Goal: Transaction & Acquisition: Purchase product/service

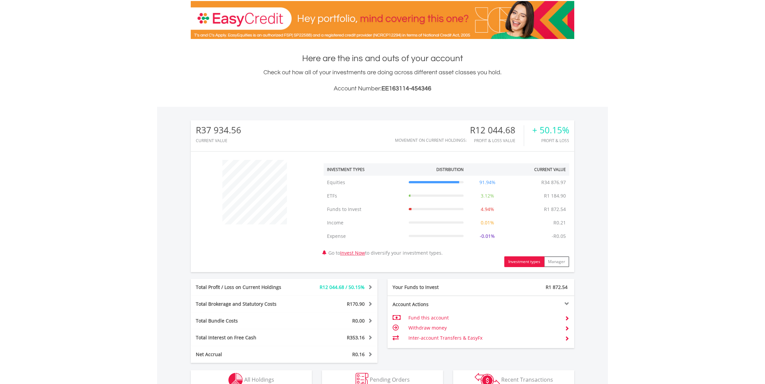
scroll to position [202, 0]
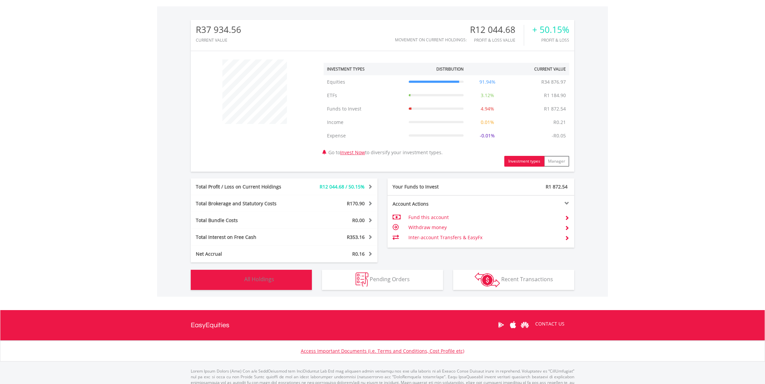
click at [236, 275] on img "button" at bounding box center [235, 280] width 14 height 14
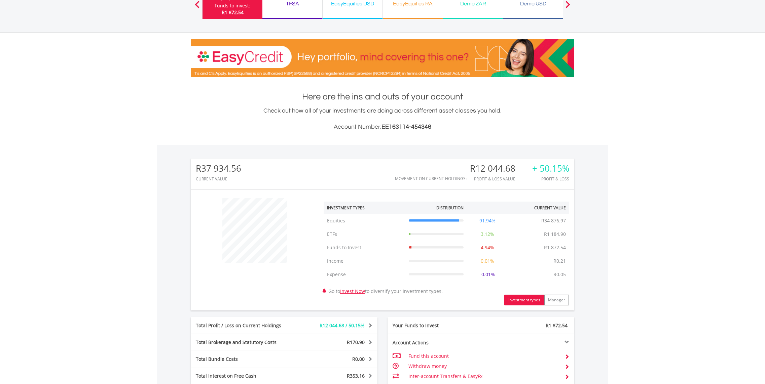
scroll to position [0, 0]
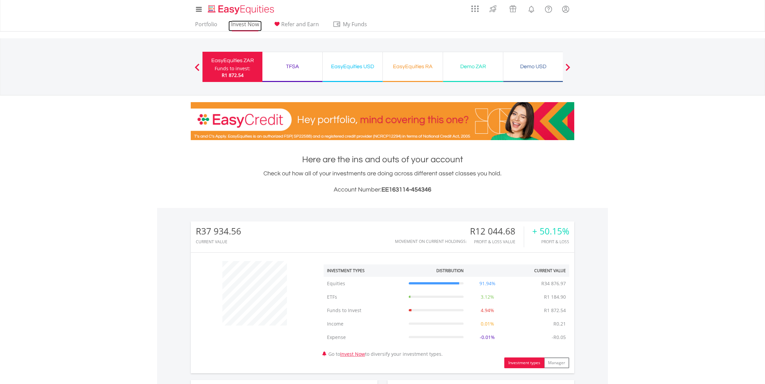
click at [238, 24] on link "Invest Now" at bounding box center [244, 26] width 33 height 10
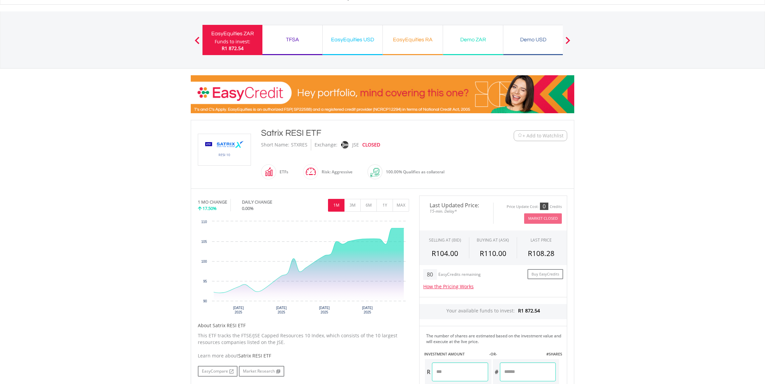
scroll to position [40, 0]
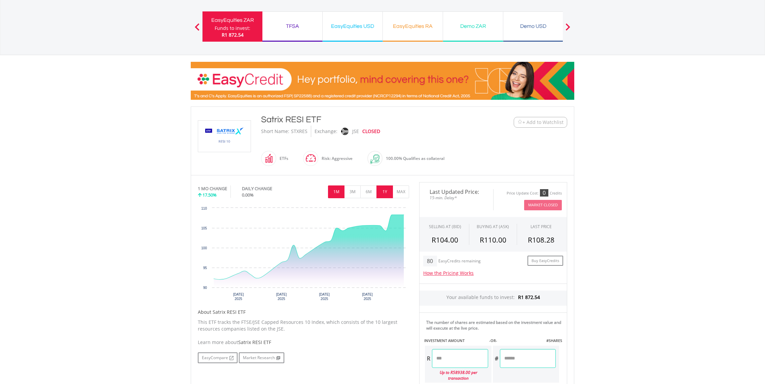
click at [389, 193] on button "1Y" at bounding box center [384, 192] width 16 height 13
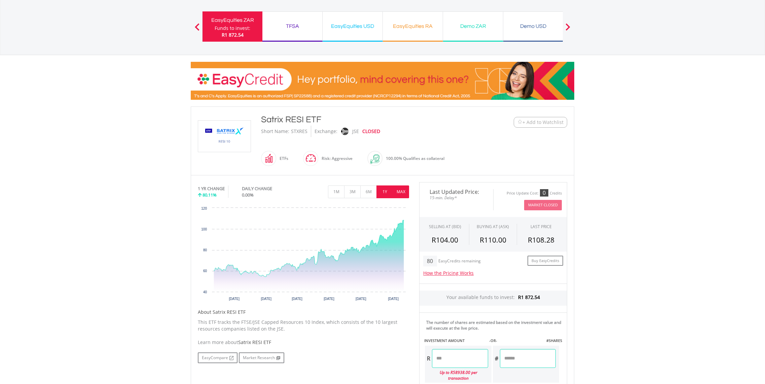
click at [400, 190] on button "MAX" at bounding box center [401, 192] width 16 height 13
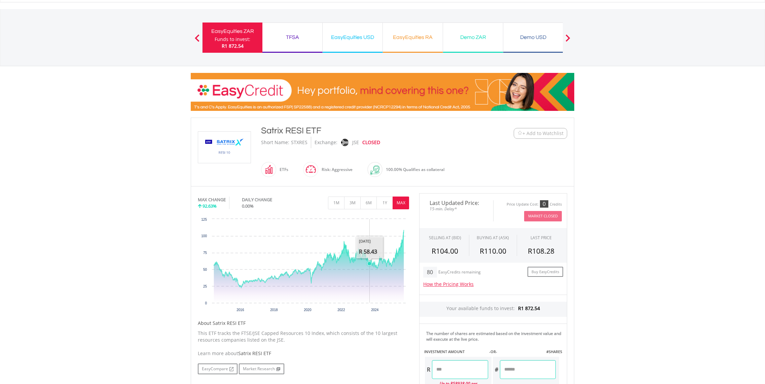
scroll to position [0, 0]
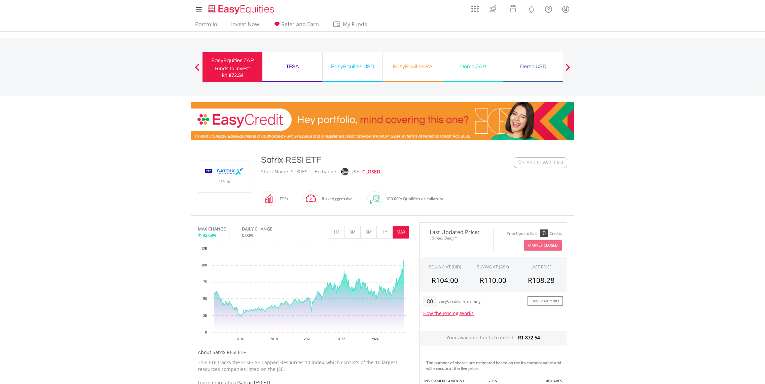
click at [235, 61] on div "EasyEquities ZAR" at bounding box center [233, 60] width 52 height 9
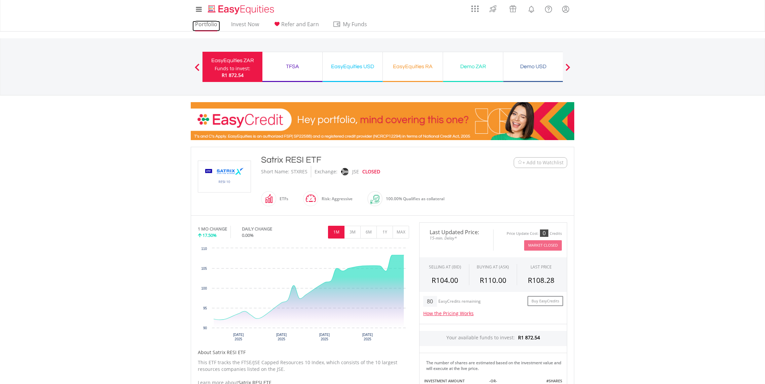
click at [201, 23] on link "Portfolio" at bounding box center [206, 26] width 28 height 10
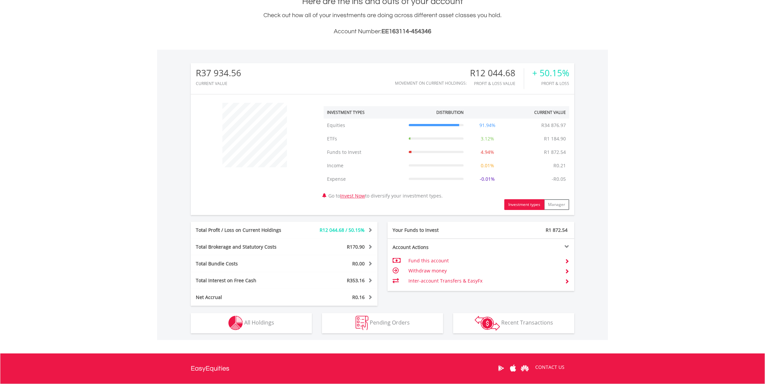
scroll to position [225, 0]
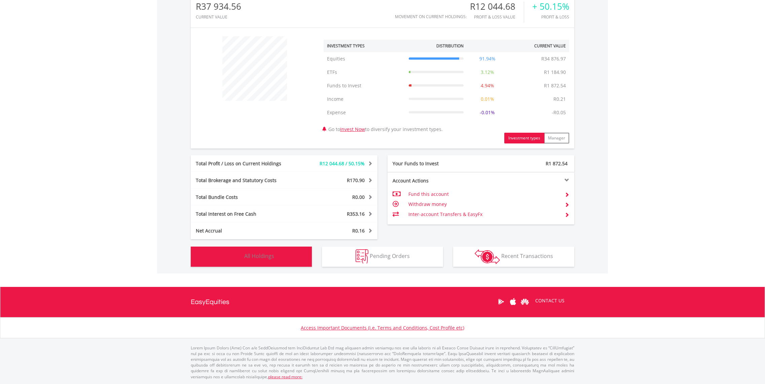
click at [268, 255] on span "All Holdings" at bounding box center [259, 256] width 30 height 7
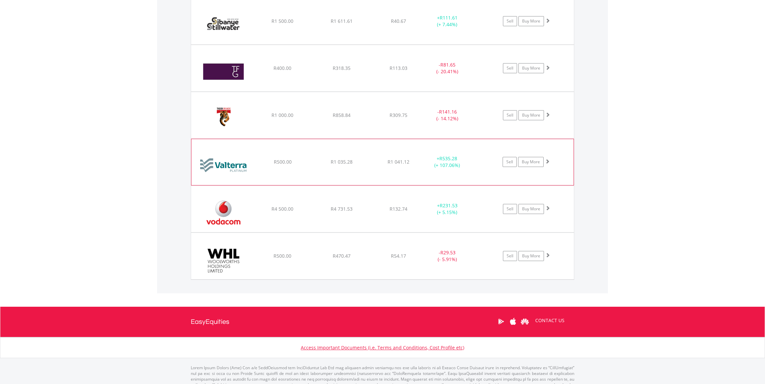
scroll to position [1718, 0]
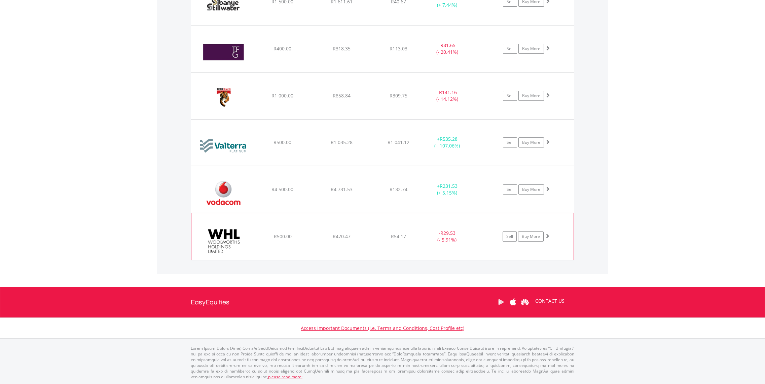
click at [327, 232] on div "﻿ Woolworths Holdings Limited R500.00 R470.47 R54.17 - R29.53 (- 5.91%) Sell Bu…" at bounding box center [382, 237] width 382 height 46
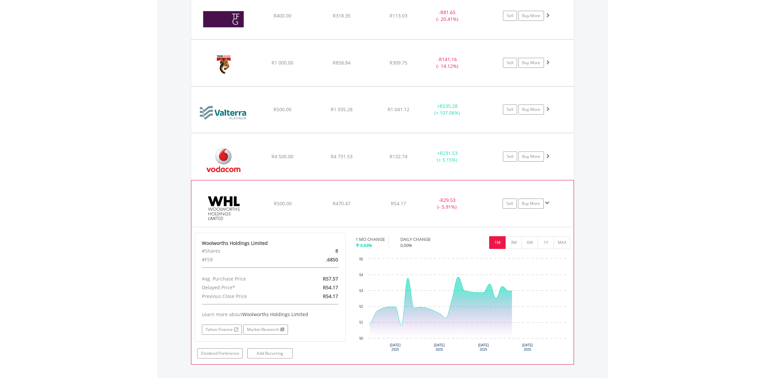
scroll to position [1839, 0]
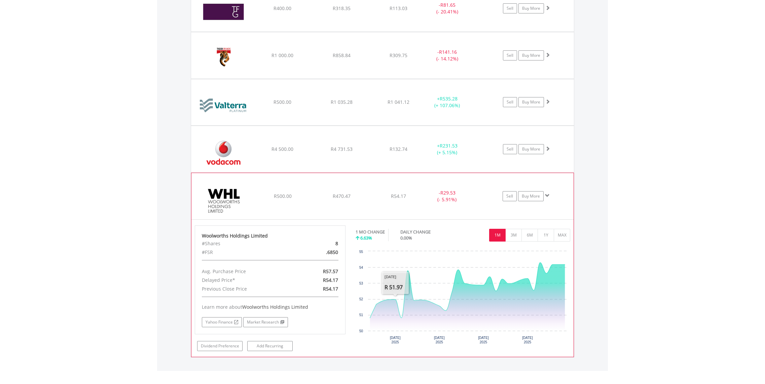
click at [340, 187] on div "﻿ Woolworths Holdings Limited R500.00 R470.47 R54.17 - R29.53 (- 5.91%) Sell Bu…" at bounding box center [382, 196] width 382 height 46
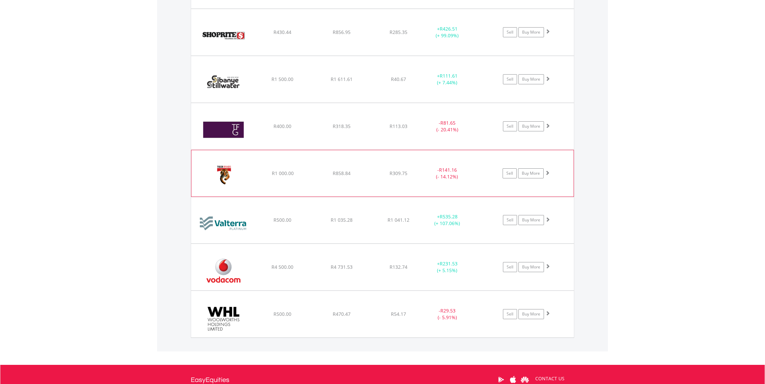
scroll to position [1637, 0]
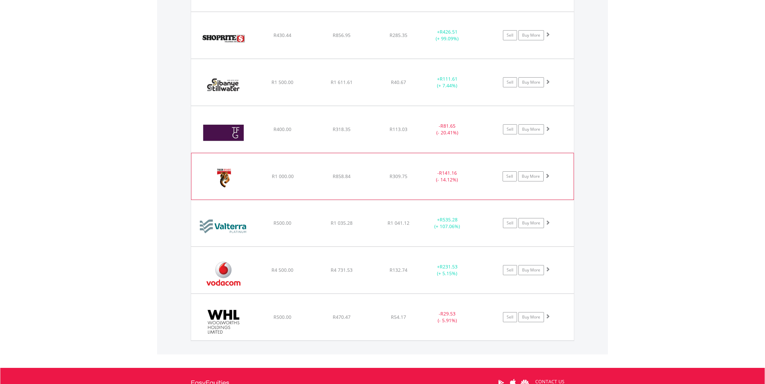
click at [335, 178] on span "R858.84" at bounding box center [342, 176] width 18 height 6
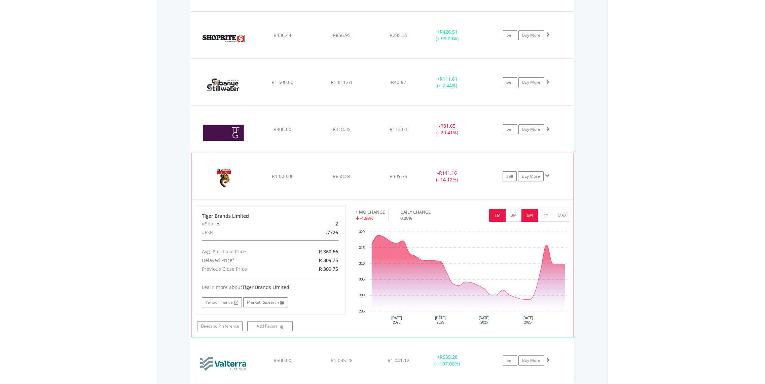
click at [535, 214] on button "6M" at bounding box center [529, 215] width 16 height 13
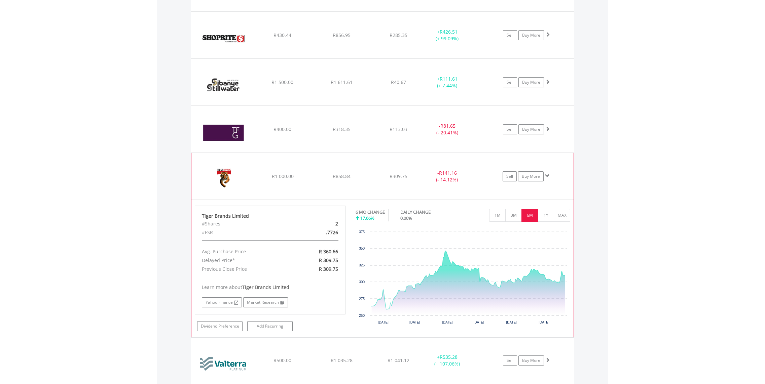
click at [292, 165] on div "﻿ Tiger Brands Limited R1 000.00 R858.84 R309.75 - R141.16 (- 14.12%) Sell Buy …" at bounding box center [382, 176] width 382 height 46
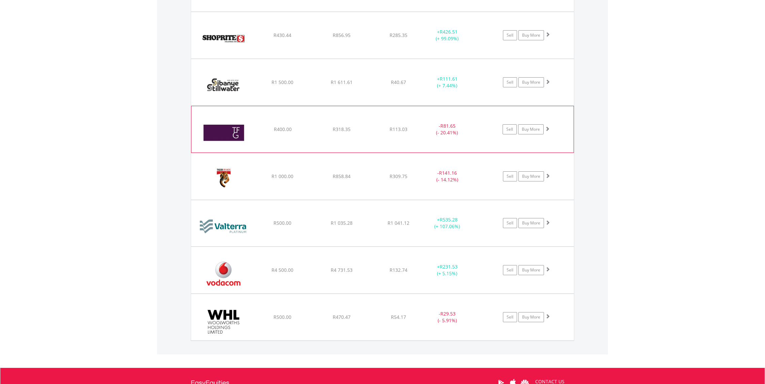
click at [307, 141] on div "﻿ The Foschini Group Limited R400.00 R318.35 R113.03 - R81.65 (- 20.41%) Sell B…" at bounding box center [382, 129] width 382 height 46
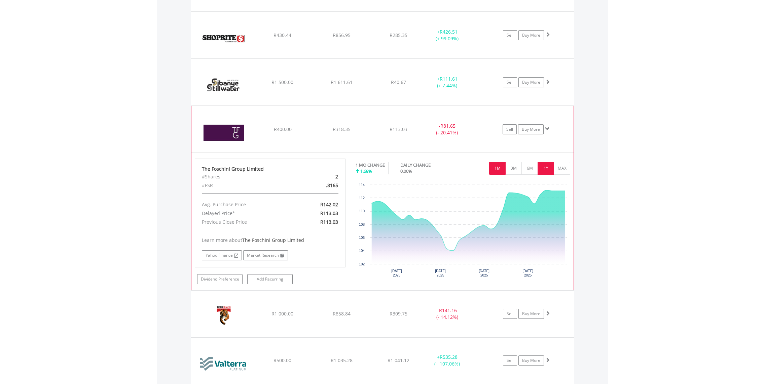
click at [547, 167] on button "1Y" at bounding box center [546, 168] width 16 height 13
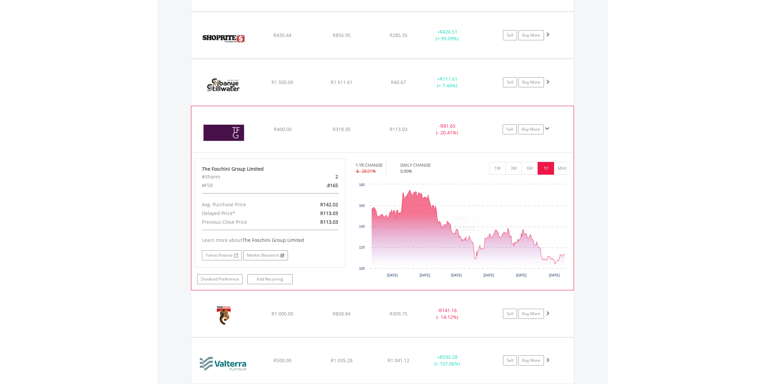
click at [256, 114] on div "﻿ The Foschini Group Limited R400.00 R318.35 R113.03 - R81.65 (- 20.41%) Sell B…" at bounding box center [382, 129] width 382 height 46
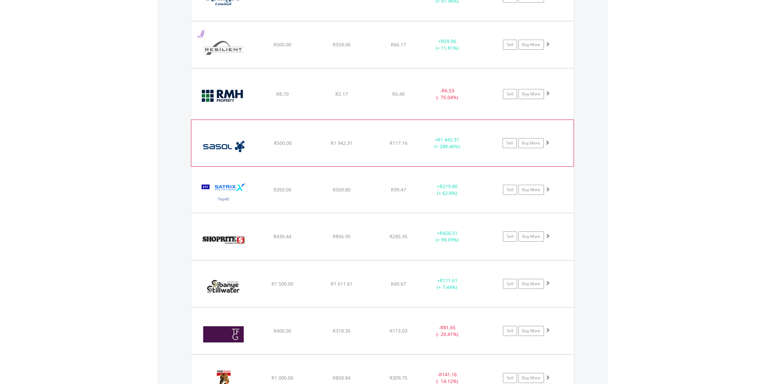
scroll to position [1395, 0]
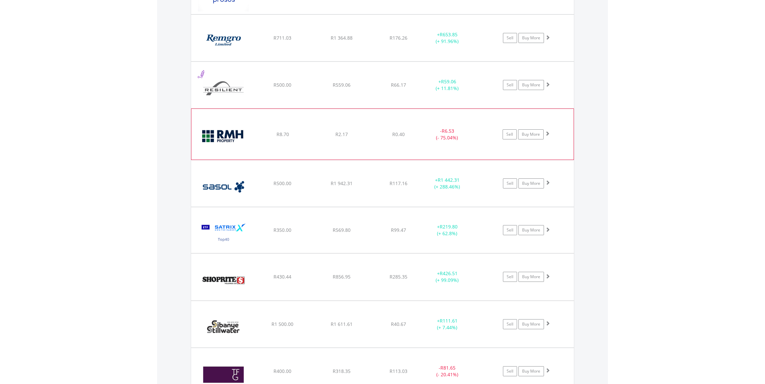
click at [273, 133] on div "R8.70" at bounding box center [282, 134] width 57 height 7
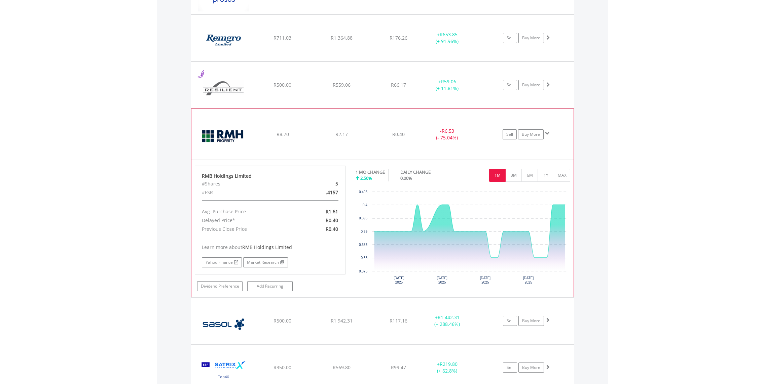
click at [439, 121] on div "﻿ RMB Holdings Limited R8.70 R2.17 R0.40 - R6.53 (- 75.04%) Sell Buy More" at bounding box center [382, 134] width 382 height 50
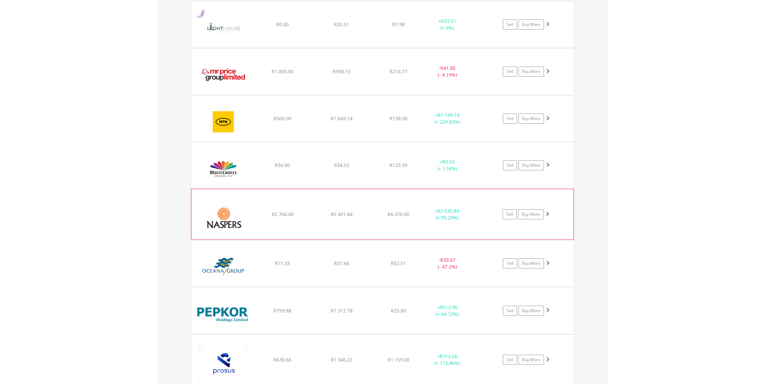
scroll to position [991, 0]
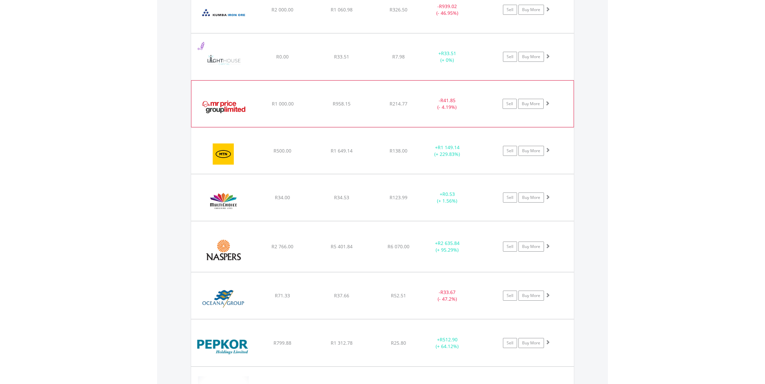
click at [276, 112] on div "﻿ Mr Price Group Limited R1 000.00 R958.15 R214.77 - R41.85 (- 4.19%) Sell Buy …" at bounding box center [382, 104] width 382 height 46
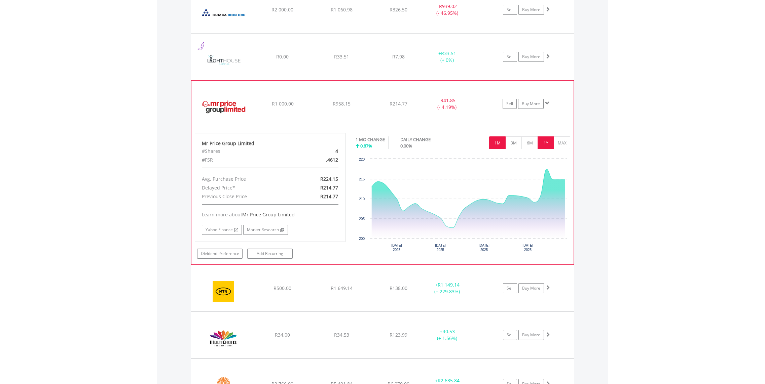
click at [546, 143] on button "1Y" at bounding box center [546, 143] width 16 height 13
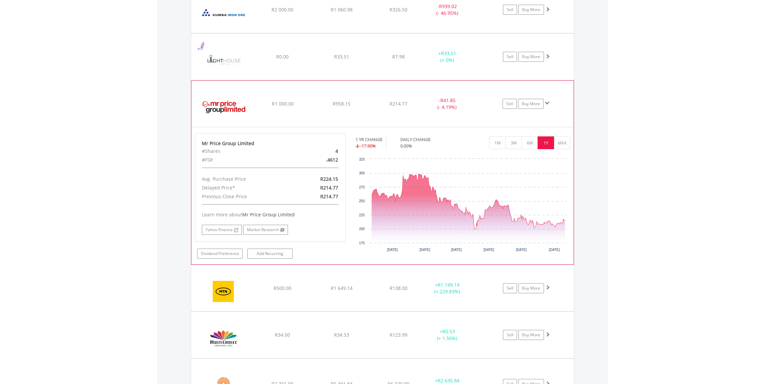
click at [277, 94] on div "﻿ Mr Price Group Limited R1 000.00 R958.15 R214.77 - R41.85 (- 4.19%) Sell Buy …" at bounding box center [382, 104] width 382 height 46
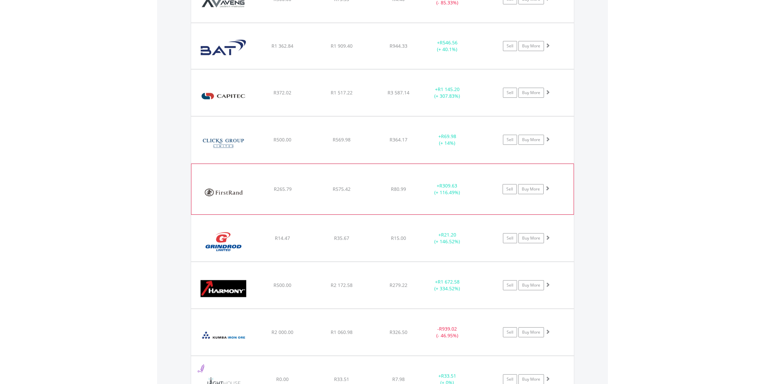
scroll to position [547, 0]
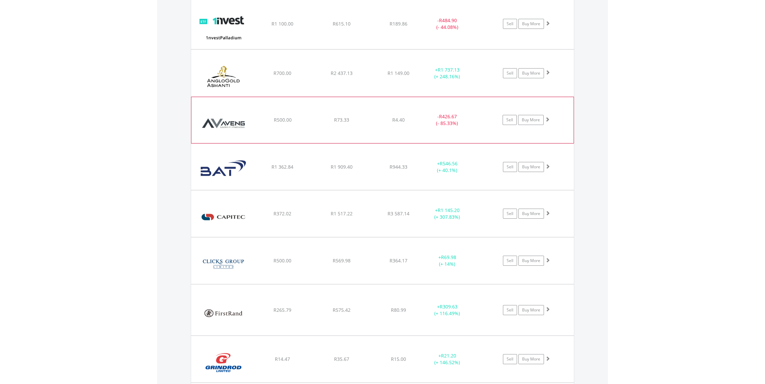
click at [278, 125] on div "﻿ Aveng Group Limited R500.00 R73.33 R4.40 - R426.67 (- 85.33%) Sell Buy More" at bounding box center [382, 120] width 382 height 46
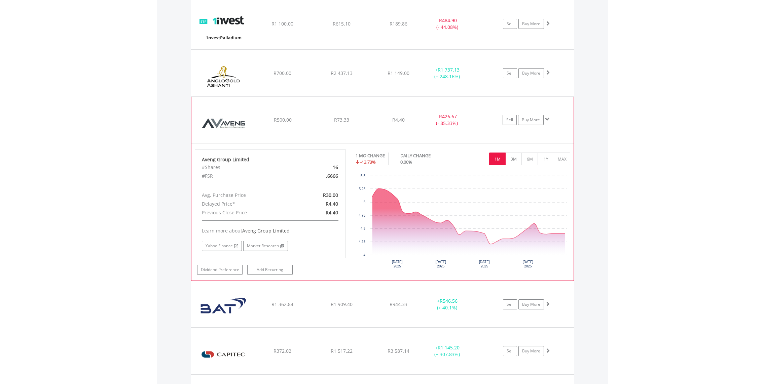
click at [292, 103] on div "﻿ Aveng Group Limited R500.00 R73.33 R4.40 - R426.67 (- 85.33%) Sell Buy More" at bounding box center [382, 120] width 382 height 46
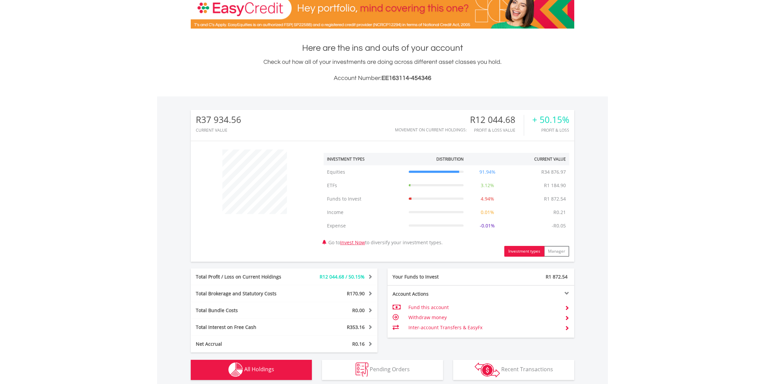
scroll to position [22, 0]
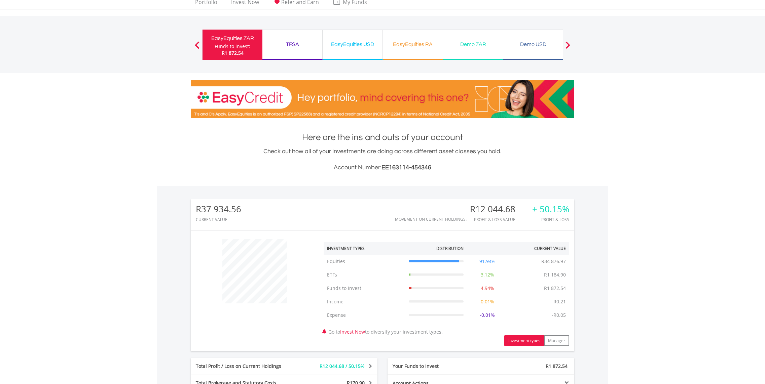
click at [241, 46] on div "Funds to invest:" at bounding box center [233, 46] width 36 height 7
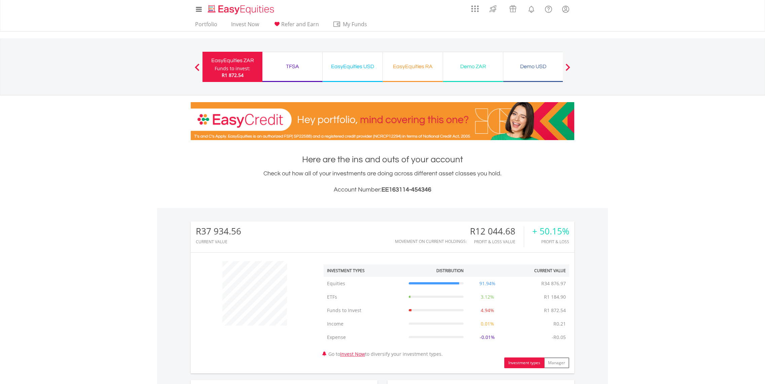
scroll to position [65, 128]
click at [249, 22] on link "Invest Now" at bounding box center [244, 26] width 33 height 10
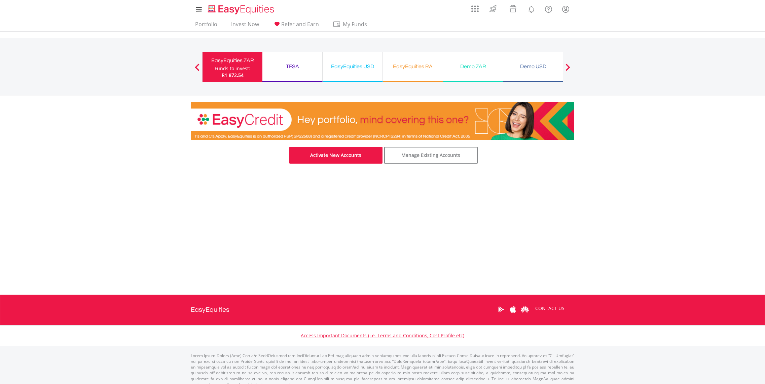
click at [347, 161] on link "Activate New Accounts" at bounding box center [336, 155] width 94 height 17
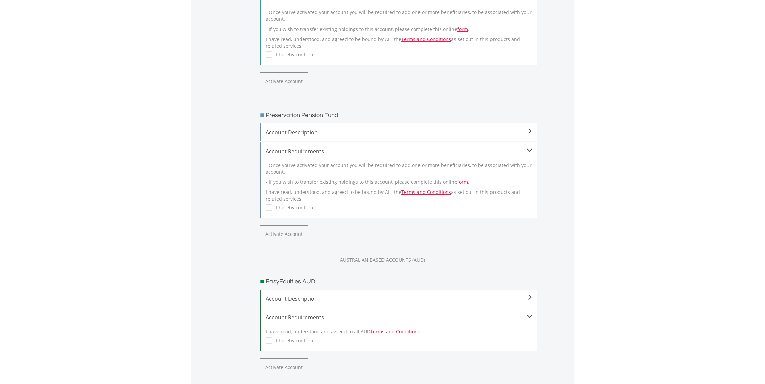
scroll to position [242, 0]
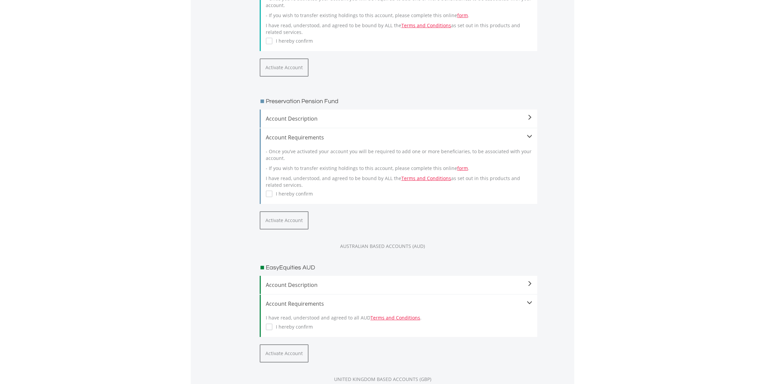
click at [301, 118] on span "Account Description" at bounding box center [399, 119] width 266 height 8
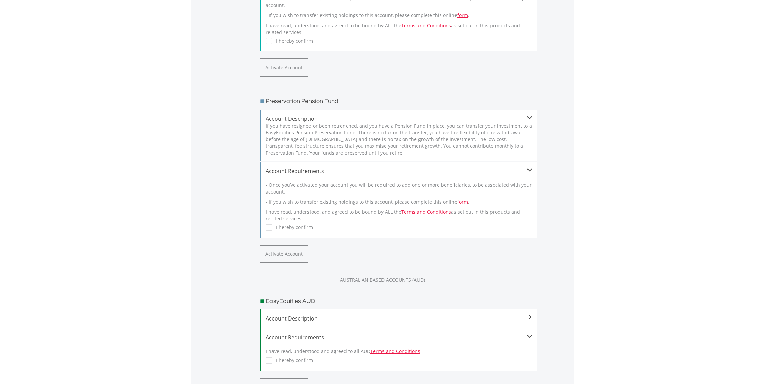
click at [317, 120] on span "Account Description" at bounding box center [399, 119] width 266 height 8
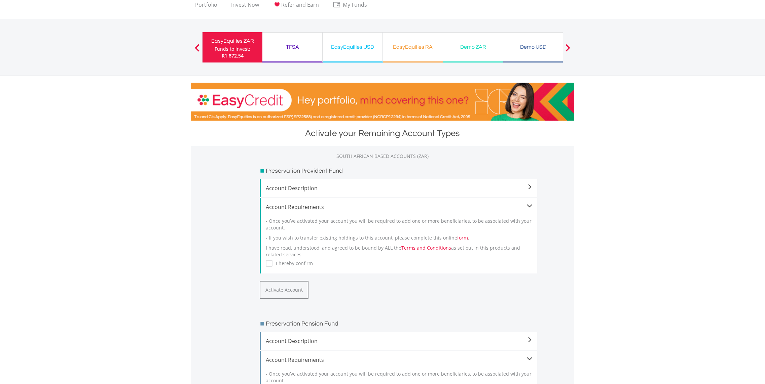
scroll to position [0, 0]
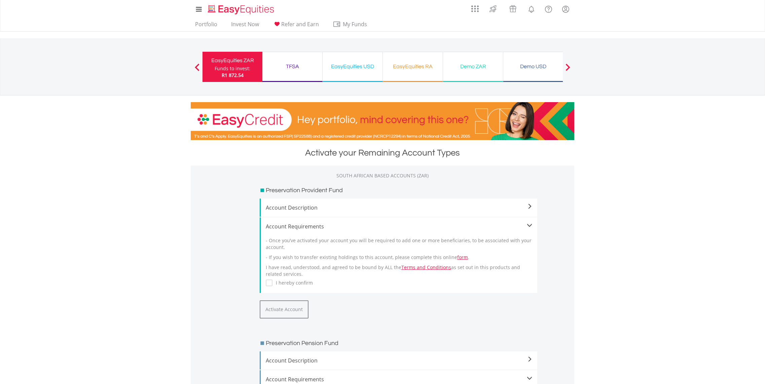
click at [243, 71] on div "Funds to invest:" at bounding box center [233, 68] width 36 height 7
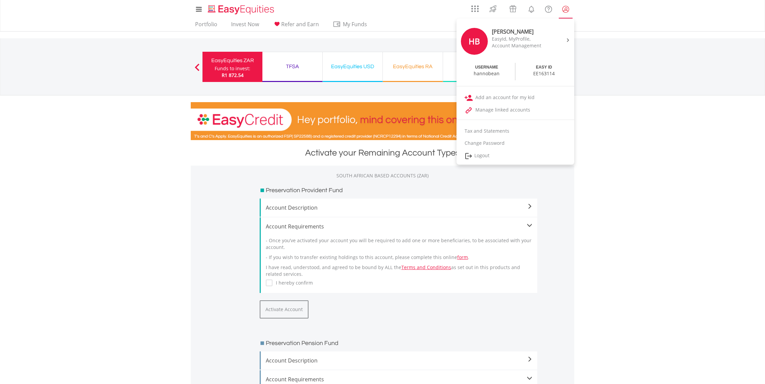
click at [569, 10] on lord-icon "My Profile" at bounding box center [565, 9] width 8 height 8
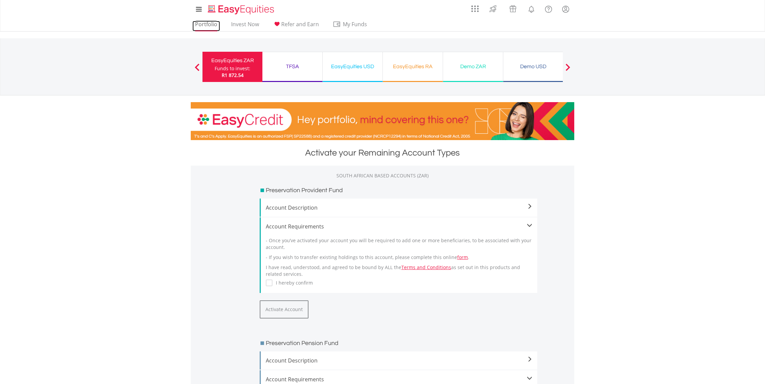
click at [210, 24] on link "Portfolio" at bounding box center [206, 26] width 28 height 10
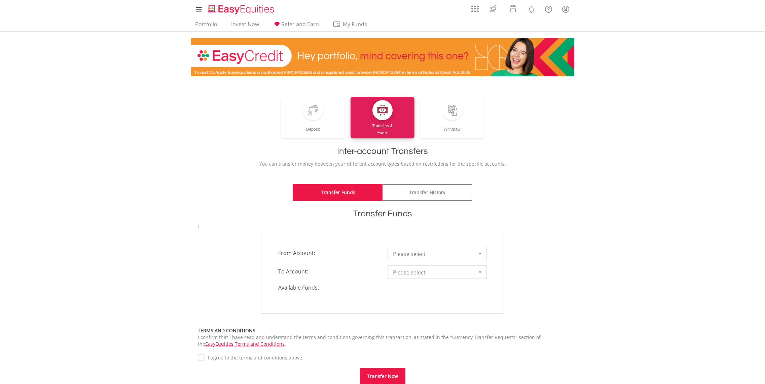
click at [434, 256] on span "Please select" at bounding box center [432, 254] width 78 height 13
click at [443, 278] on li "EasyEquities ZAR - 454346" at bounding box center [437, 278] width 99 height 12
click at [439, 249] on span "EasyEquities ZAR - 454346" at bounding box center [432, 254] width 78 height 13
click at [416, 269] on span "Please select" at bounding box center [432, 272] width 78 height 13
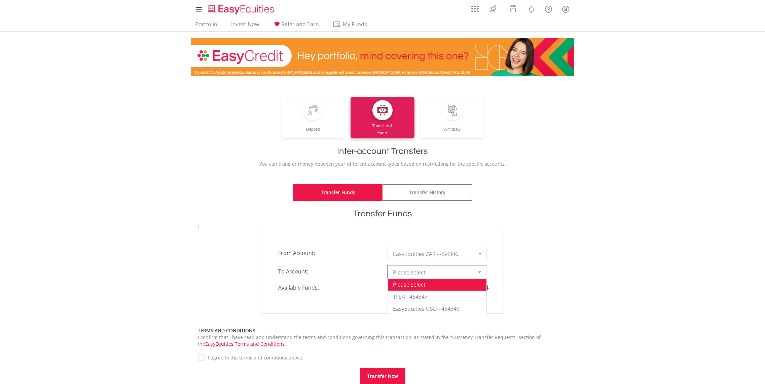
click at [550, 279] on div "**********" at bounding box center [382, 272] width 379 height 84
click at [429, 273] on span "Please select" at bounding box center [432, 272] width 78 height 13
click at [251, 138] on div "Deposit Transfers & Forex Withdraw" at bounding box center [382, 118] width 369 height 42
click at [453, 268] on span "Please select" at bounding box center [432, 272] width 78 height 13
click at [439, 296] on li "TFSA - 454347" at bounding box center [437, 297] width 99 height 12
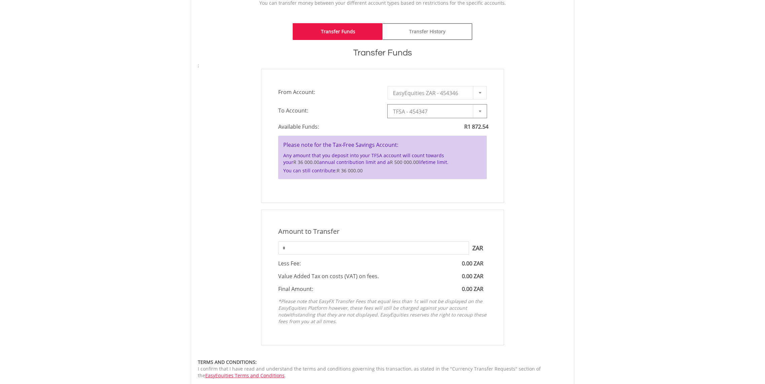
scroll to position [161, 0]
drag, startPoint x: 286, startPoint y: 249, endPoint x: 273, endPoint y: 249, distance: 12.4
click at [274, 249] on div "* ZAR You can transfer funds into your offshore accounts as well as back into y…" at bounding box center [382, 247] width 219 height 13
type input "****"
click at [320, 220] on div "Amount to Transfer 1 ZAR = 1.0000 ZAR **** ZAR You can transfer funds into your…" at bounding box center [382, 278] width 243 height 136
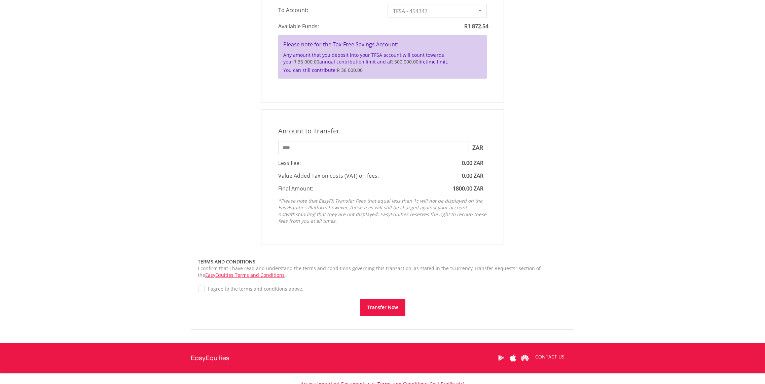
scroll to position [318, 0]
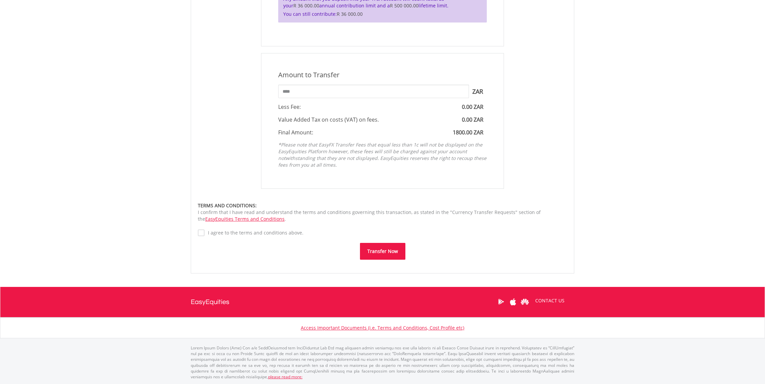
click at [375, 250] on button "Transfer Now" at bounding box center [382, 251] width 45 height 17
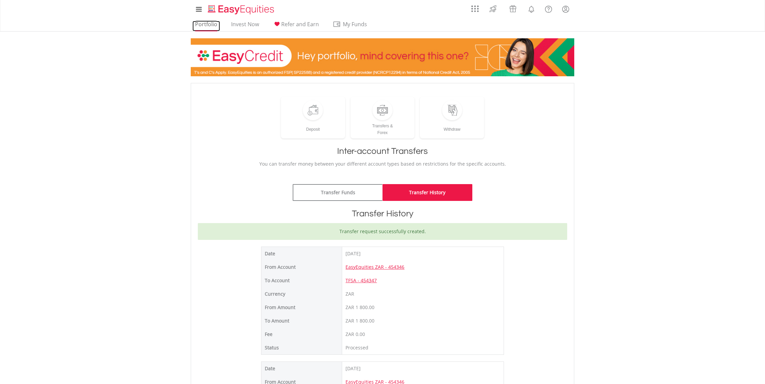
click at [211, 26] on link "Portfolio" at bounding box center [206, 26] width 28 height 10
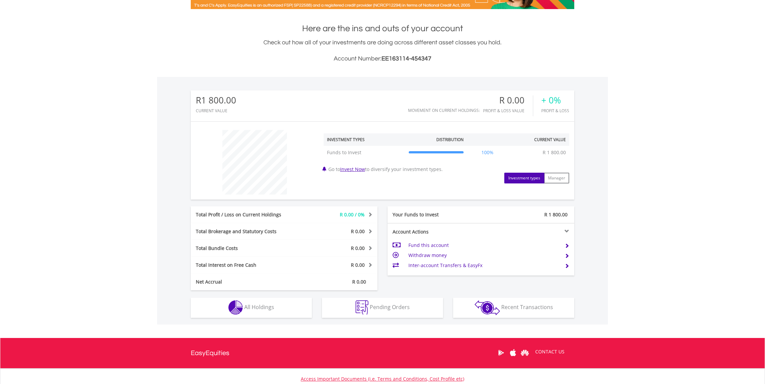
scroll to position [182, 0]
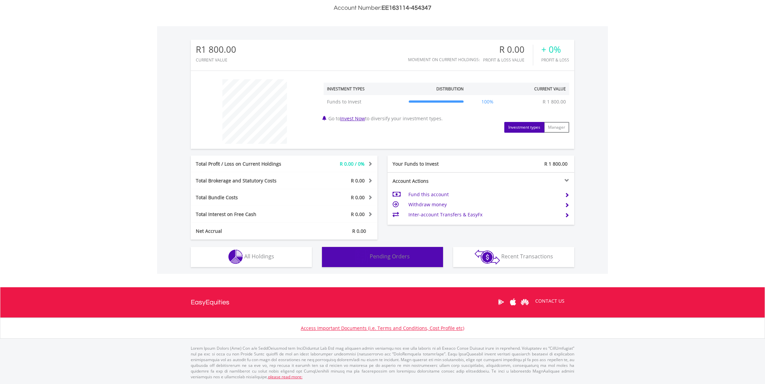
click at [396, 256] on span "Pending Orders" at bounding box center [390, 256] width 40 height 7
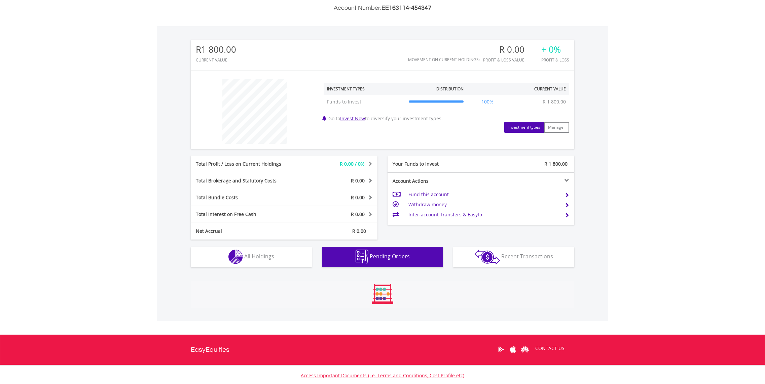
scroll to position [219, 0]
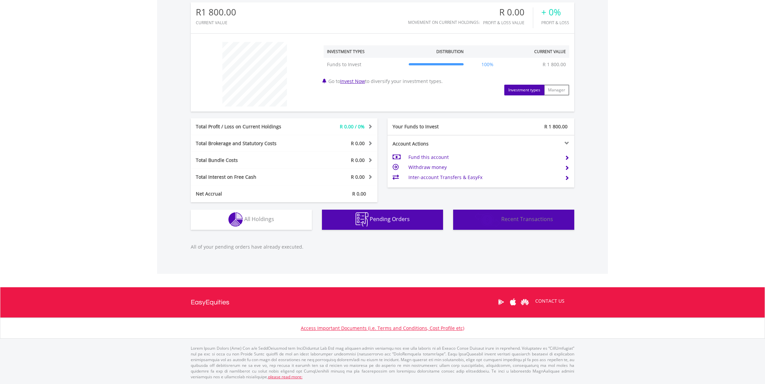
click at [505, 219] on span "Recent Transactions" at bounding box center [527, 219] width 52 height 7
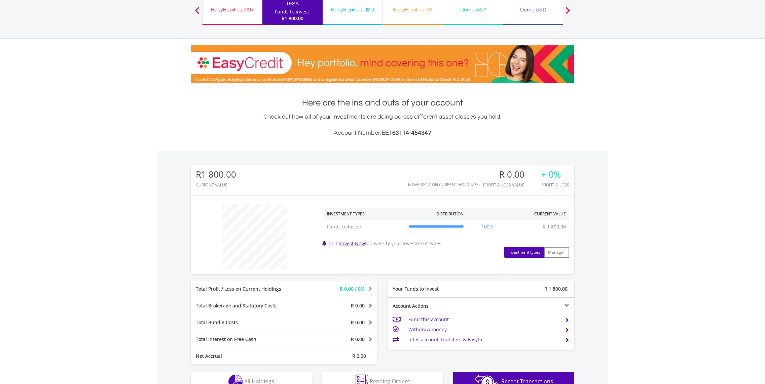
scroll to position [0, 0]
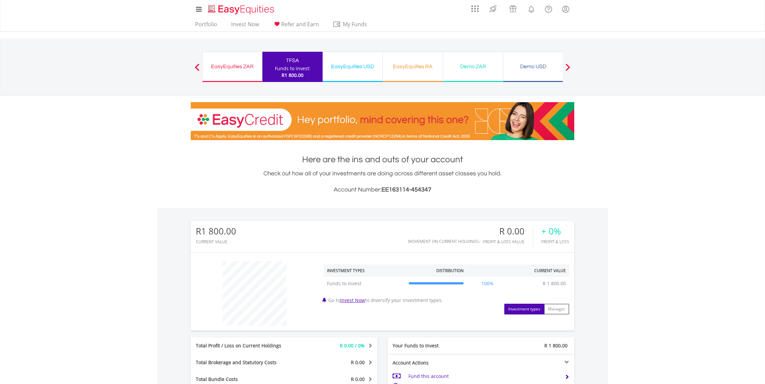
click at [286, 66] on div "Funds to invest:" at bounding box center [293, 68] width 36 height 7
click at [368, 69] on div "EasyEquities USD" at bounding box center [353, 66] width 52 height 9
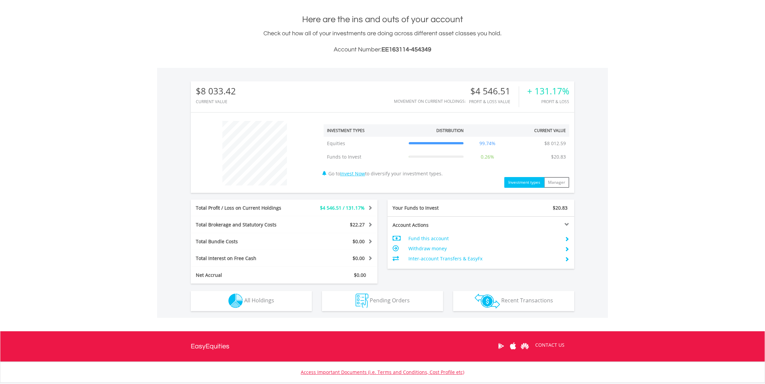
scroll to position [185, 0]
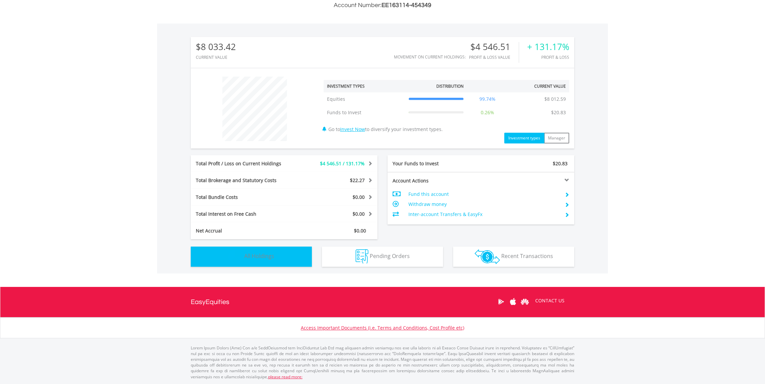
click at [281, 257] on button "Holdings All Holdings" at bounding box center [251, 257] width 121 height 20
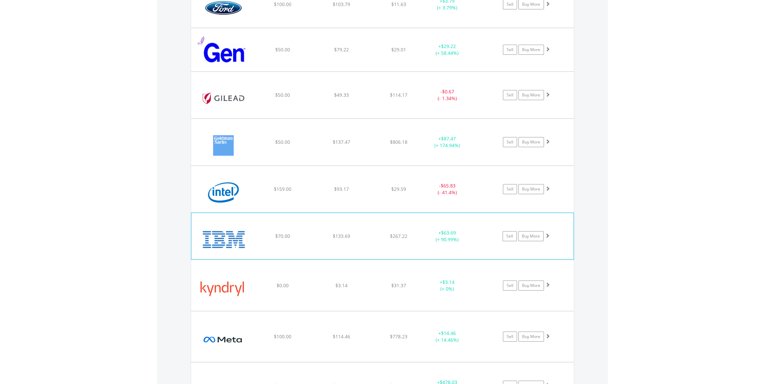
scroll to position [1158, 0]
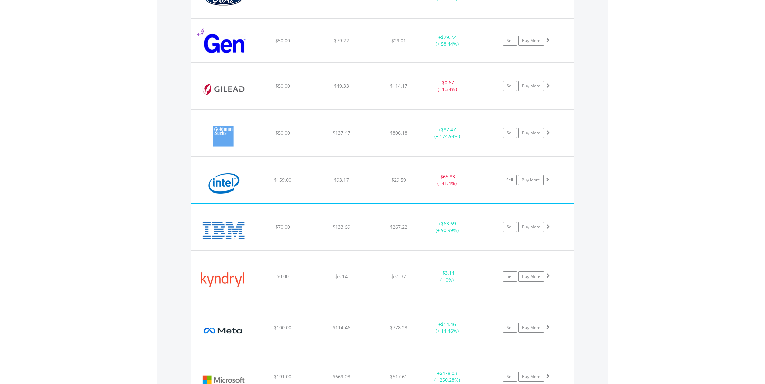
click at [363, 193] on div "﻿ Intel Corp $159.00 $93.17 $29.59 - $65.83 (- 41.4%) Sell Buy More" at bounding box center [382, 180] width 382 height 46
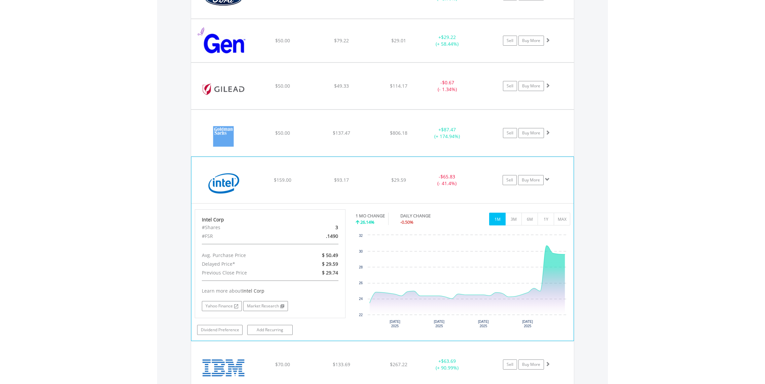
click at [340, 177] on span "$93.17" at bounding box center [341, 180] width 15 height 6
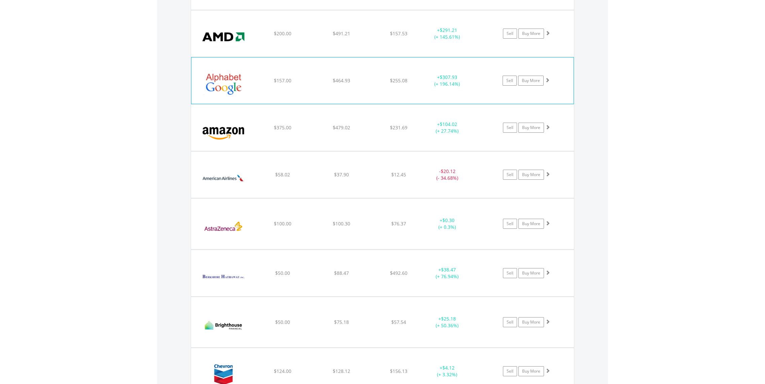
scroll to position [553, 0]
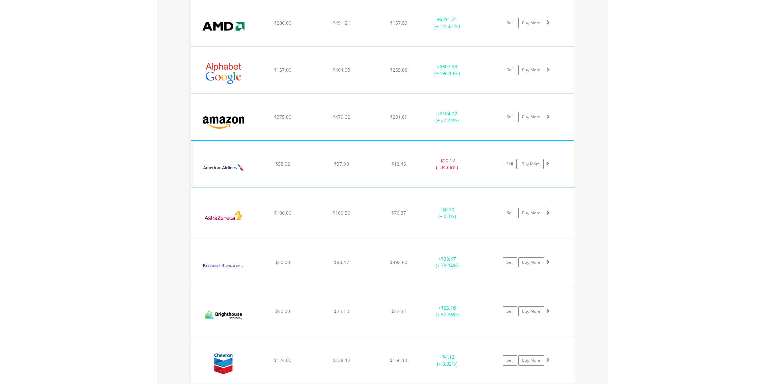
click at [302, 163] on div "$58.02" at bounding box center [282, 164] width 57 height 7
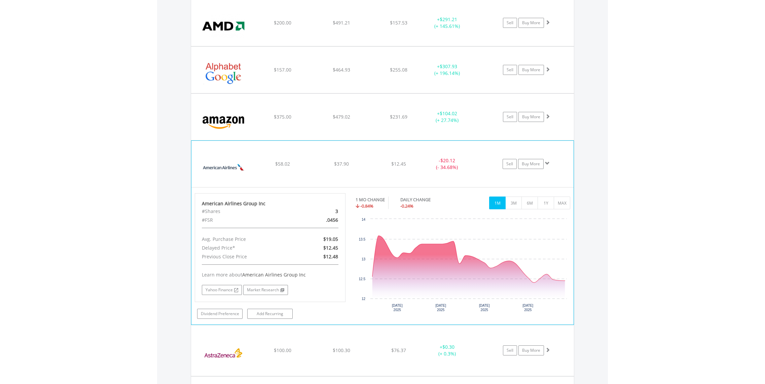
click at [295, 155] on div "﻿ American Airlines Group Inc $58.02 $37.90 $12.45 - $20.12 (- 34.68%) Sell Buy…" at bounding box center [382, 164] width 382 height 46
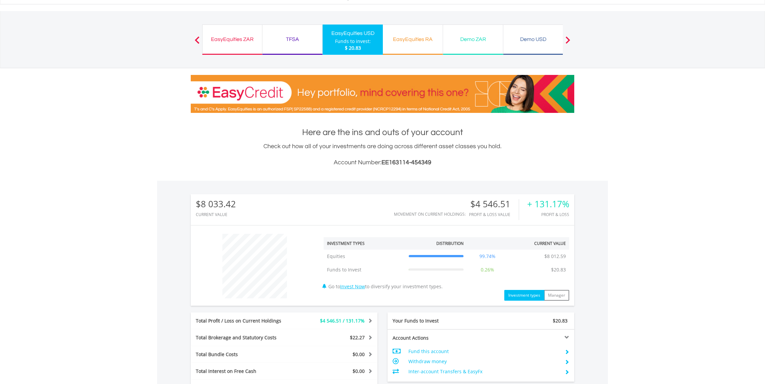
scroll to position [0, 0]
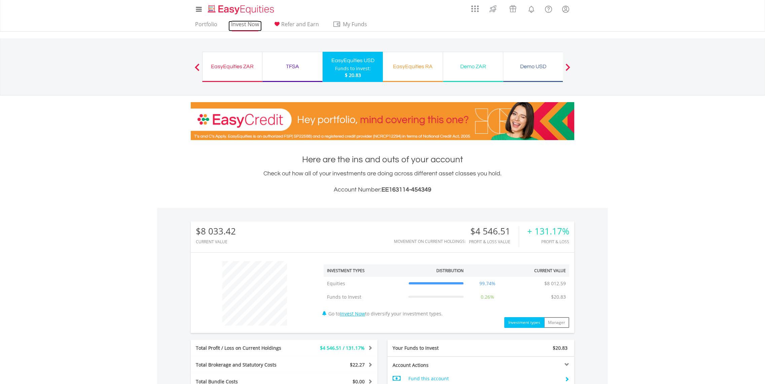
click at [249, 26] on link "Invest Now" at bounding box center [244, 26] width 33 height 10
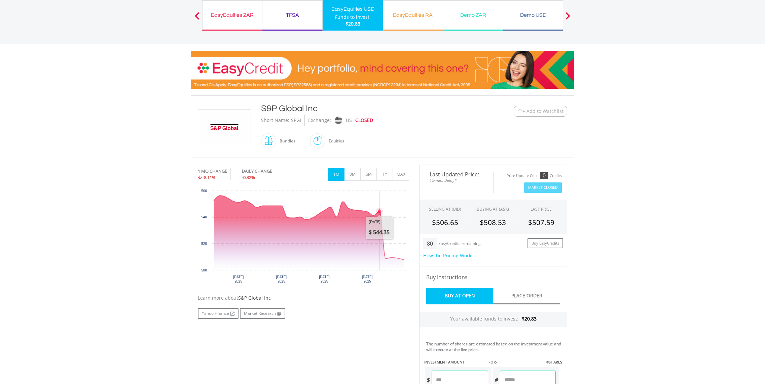
scroll to position [161, 0]
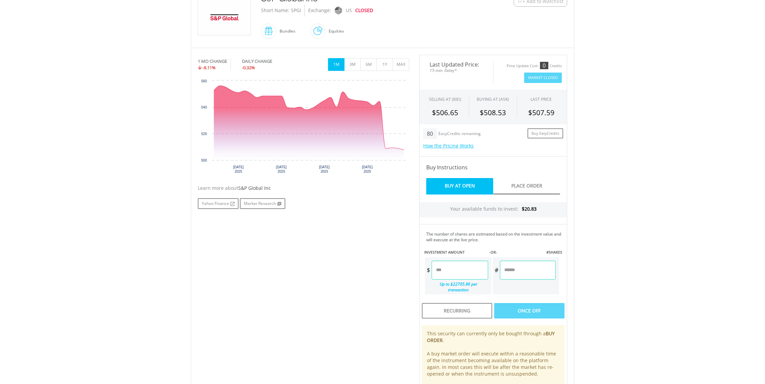
click at [466, 273] on input "number" at bounding box center [460, 270] width 56 height 19
click at [510, 304] on div "Last Updated Price: 15-min. Delay* Price Update Cost: 0 Credits Market Closed S…" at bounding box center [493, 227] width 158 height 344
type input "*****"
type input "******"
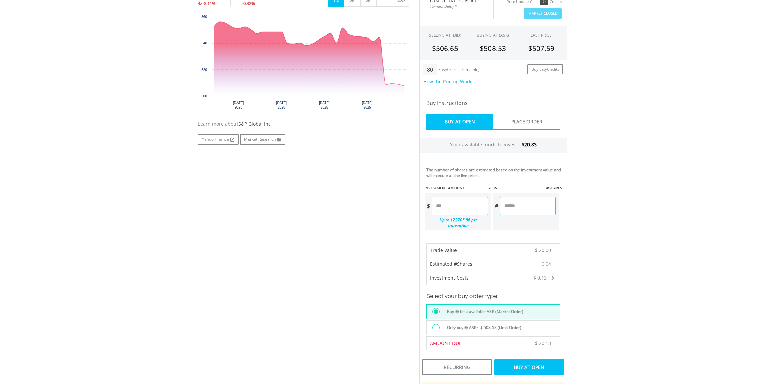
scroll to position [283, 0]
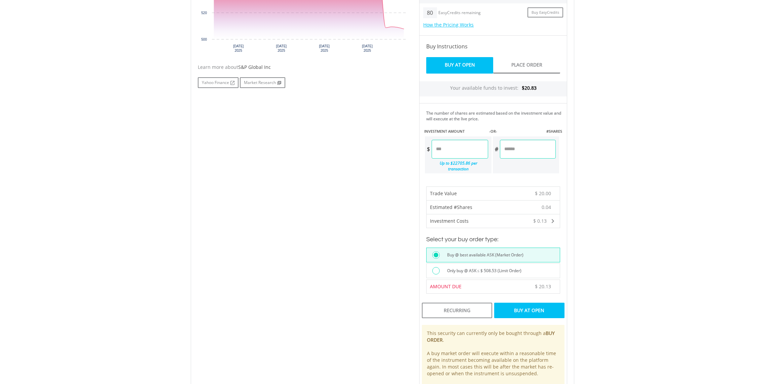
click at [516, 310] on div "Buy At Open" at bounding box center [529, 310] width 70 height 15
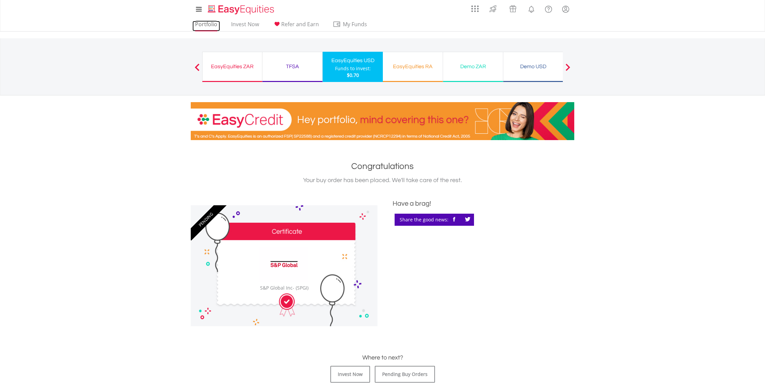
click at [202, 21] on link "Portfolio" at bounding box center [206, 26] width 28 height 10
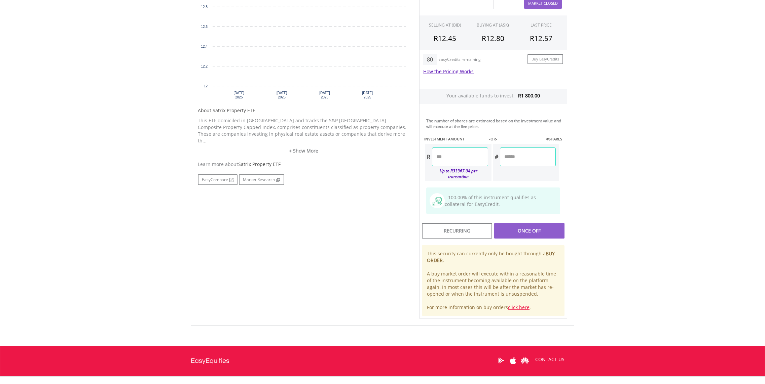
scroll to position [214, 0]
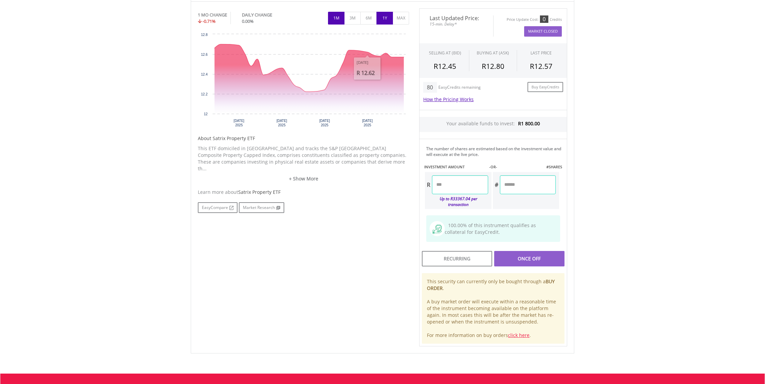
click at [386, 19] on button "1Y" at bounding box center [384, 18] width 16 height 13
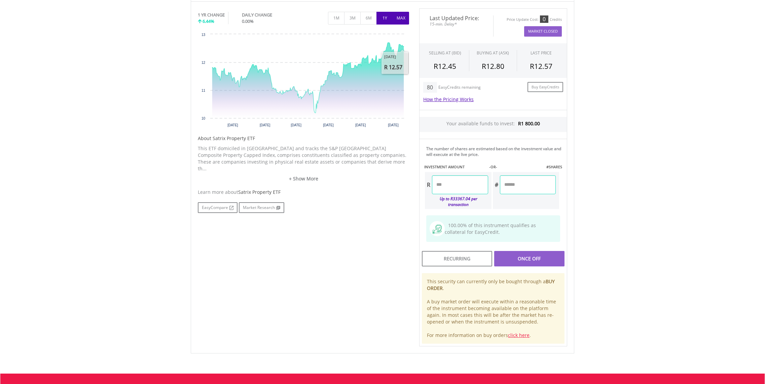
drag, startPoint x: 399, startPoint y: 22, endPoint x: 389, endPoint y: 56, distance: 34.9
click at [399, 23] on button "MAX" at bounding box center [401, 18] width 16 height 13
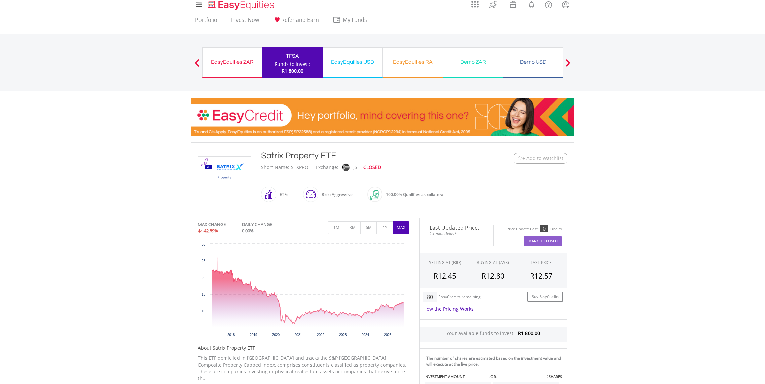
scroll to position [0, 0]
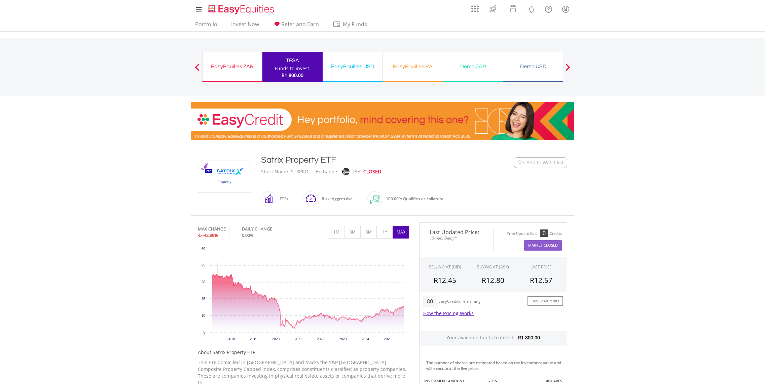
click at [289, 69] on div "Funds to invest:" at bounding box center [293, 68] width 36 height 7
click at [251, 23] on link "Invest Now" at bounding box center [244, 26] width 33 height 10
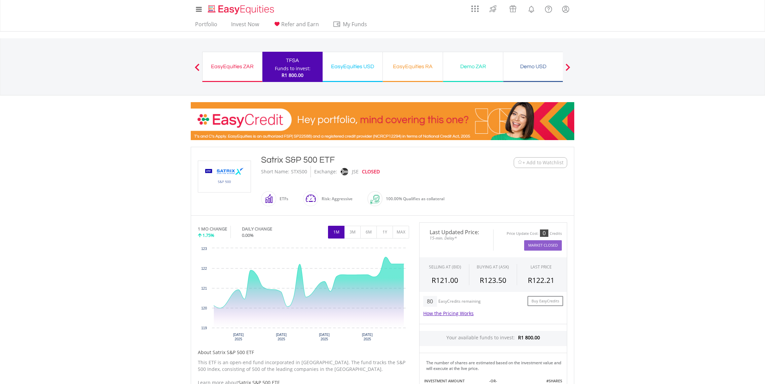
scroll to position [121, 0]
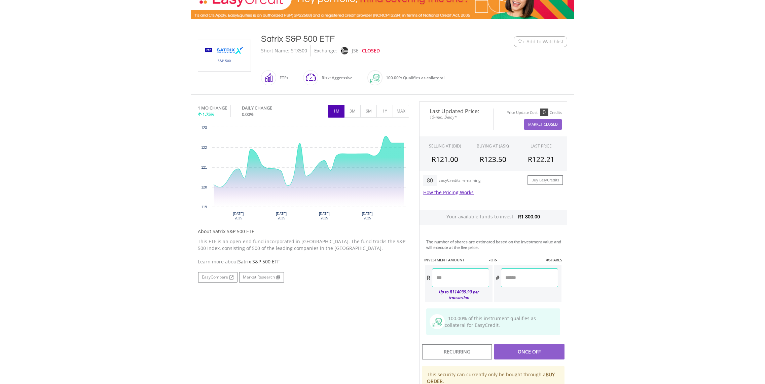
click at [464, 283] on input "number" at bounding box center [460, 278] width 57 height 19
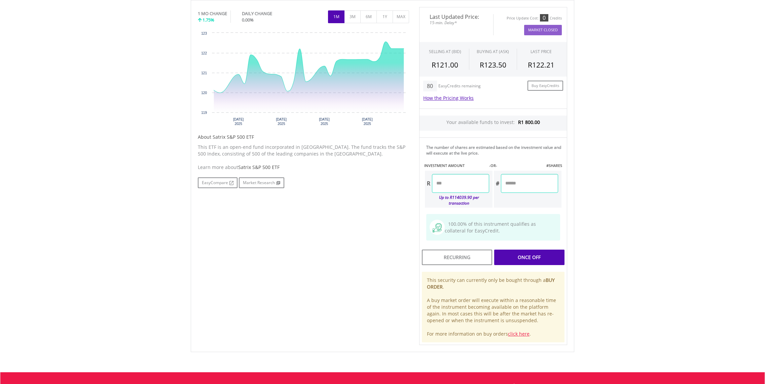
scroll to position [202, 0]
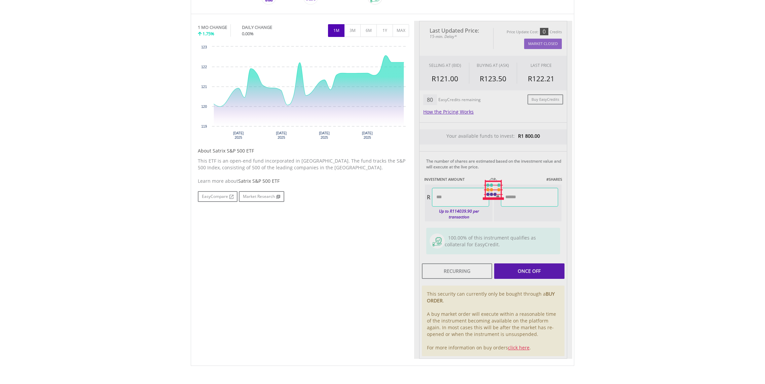
click at [518, 264] on div "Last Updated Price: 15-min. Delay* Price Update Cost: 0 Credits Market Closed S…" at bounding box center [493, 190] width 158 height 339
type input "*******"
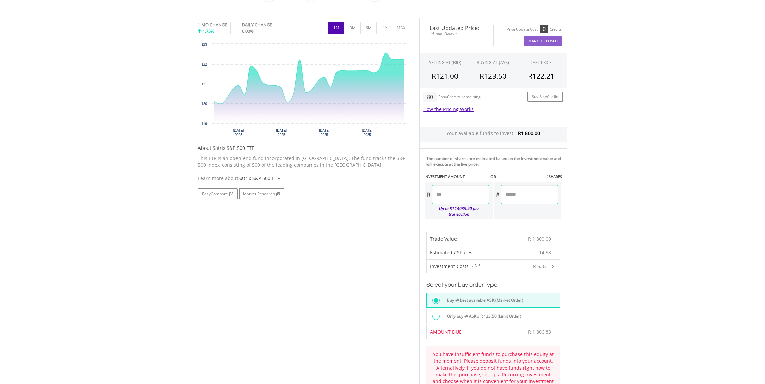
scroll to position [283, 0]
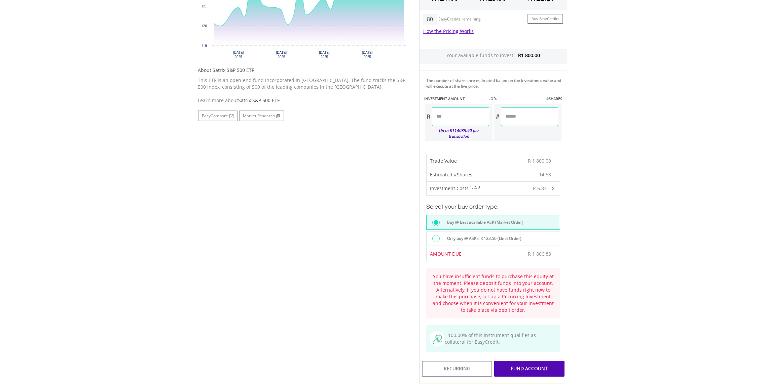
click at [442, 121] on input "*******" at bounding box center [460, 116] width 57 height 19
type input "*******"
type input "*****"
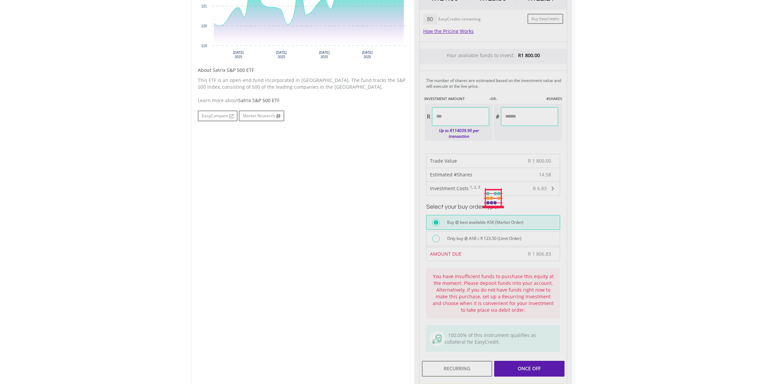
click at [521, 365] on div "Last Updated Price: 15-min. Delay* Price Update Cost: 0 Credits Market Closed S…" at bounding box center [493, 198] width 158 height 517
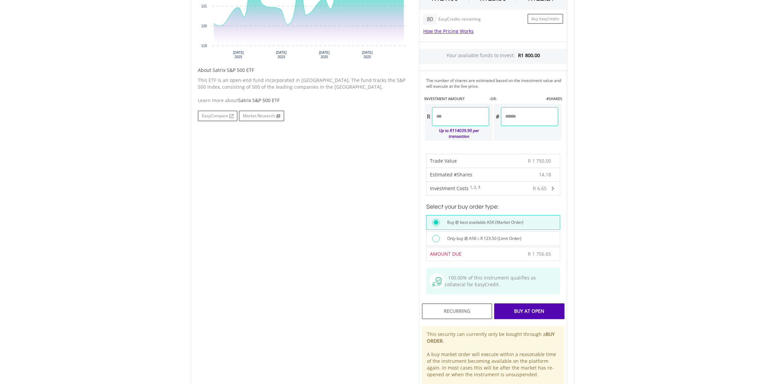
click at [518, 309] on div "Buy At Open" at bounding box center [529, 311] width 70 height 15
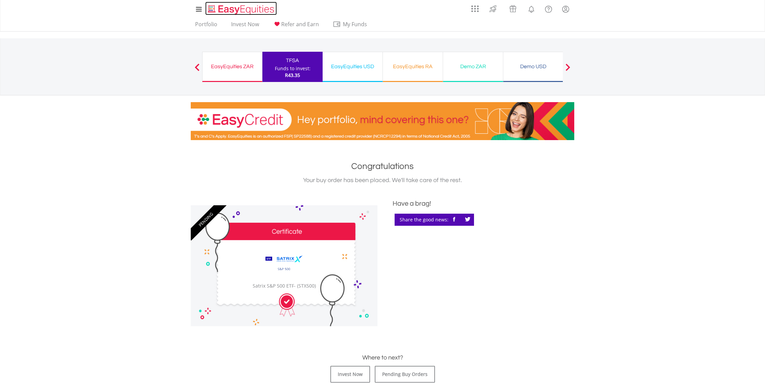
click at [219, 9] on img "Home page" at bounding box center [242, 9] width 70 height 11
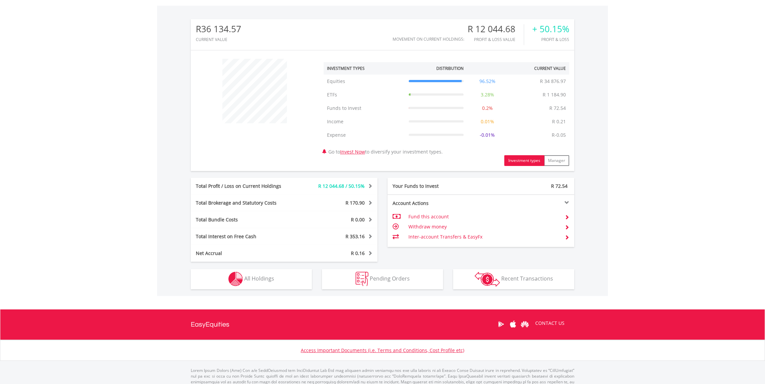
scroll to position [225, 0]
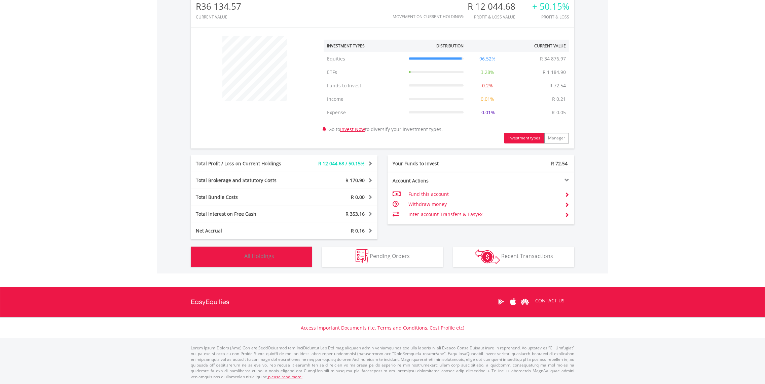
click at [269, 259] on span "All Holdings" at bounding box center [259, 256] width 30 height 7
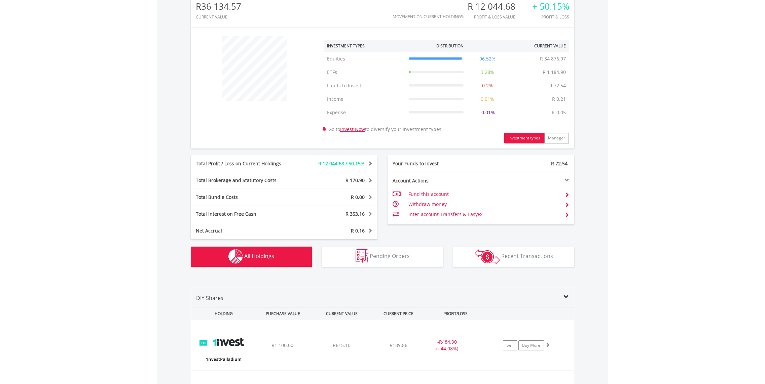
scroll to position [512, 0]
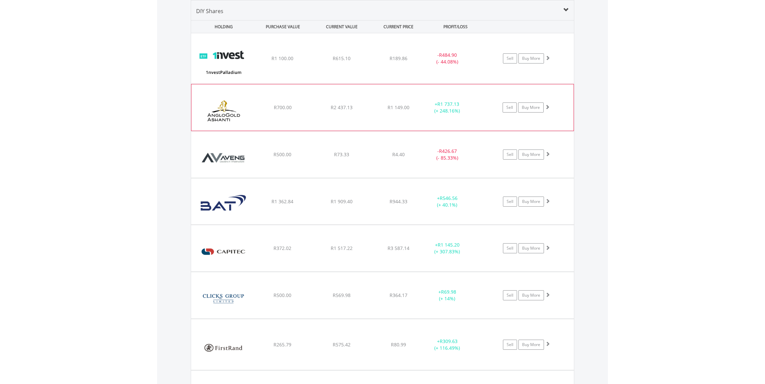
click at [304, 125] on div "﻿ Anglogold [PERSON_NAME] PLC R700.00 R2 437.13 R1 149.00 + R1 737.13 (+ 248.16…" at bounding box center [382, 107] width 382 height 46
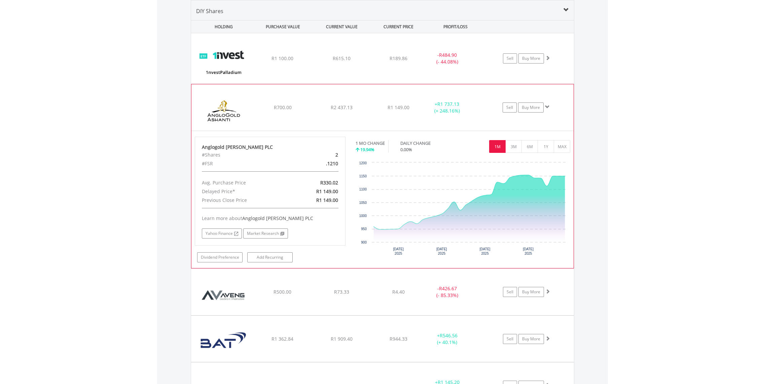
click at [310, 111] on div "R700.00" at bounding box center [282, 107] width 57 height 7
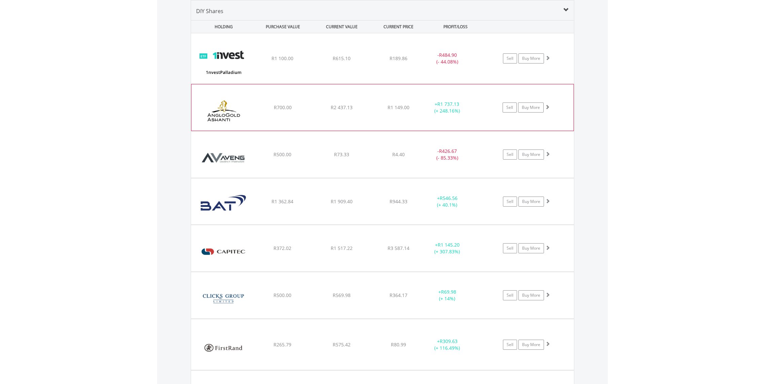
click at [319, 124] on div "﻿ Anglogold [PERSON_NAME] PLC R700.00 R2 437.13 R1 149.00 + R1 737.13 (+ 248.16…" at bounding box center [382, 107] width 382 height 46
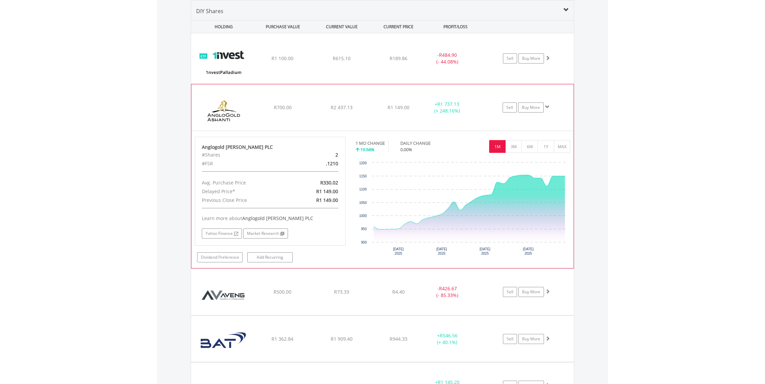
click at [319, 124] on div "﻿ Anglogold [PERSON_NAME] PLC R700.00 R2 437.13 R1 149.00 + R1 737.13 (+ 248.16…" at bounding box center [382, 107] width 382 height 46
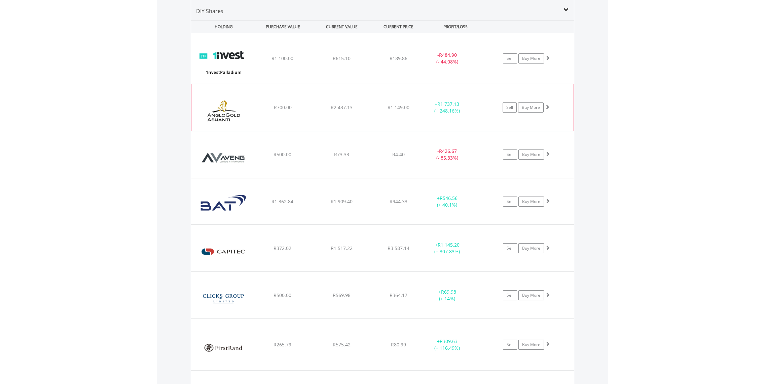
click at [265, 105] on div "R700.00" at bounding box center [282, 107] width 57 height 7
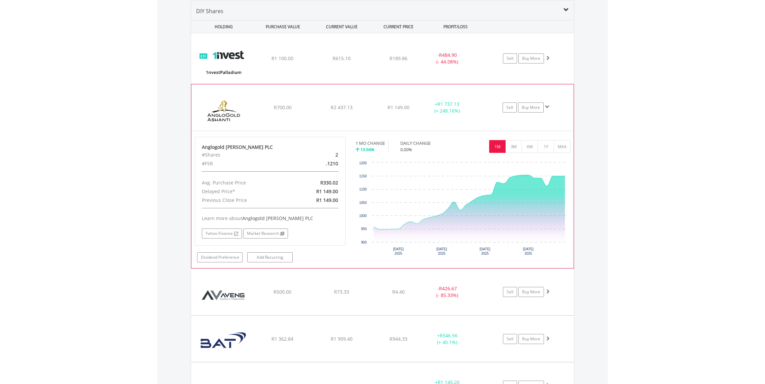
click at [404, 104] on span "R1 149.00" at bounding box center [399, 107] width 22 height 6
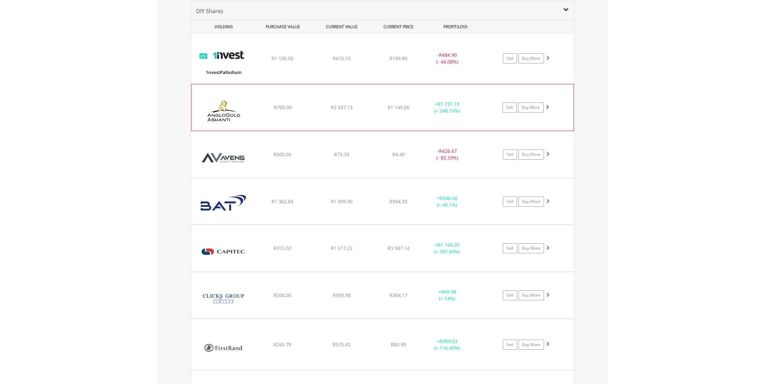
click at [357, 114] on div "﻿ Anglogold [PERSON_NAME] PLC R700.00 R2 437.13 R1 149.00 + R1 737.13 (+ 248.16…" at bounding box center [382, 107] width 382 height 46
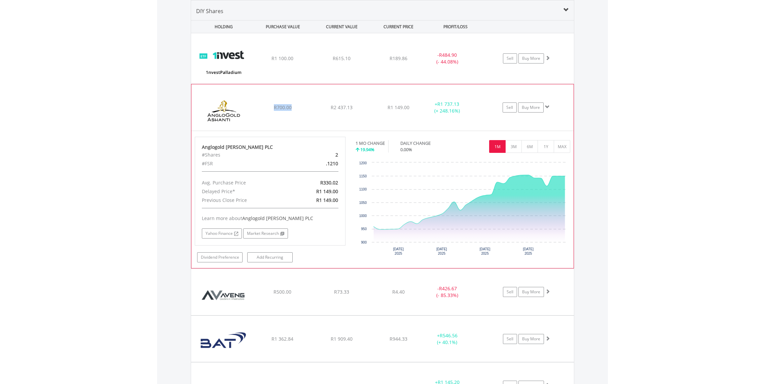
drag, startPoint x: 291, startPoint y: 108, endPoint x: 264, endPoint y: 107, distance: 26.6
click at [266, 107] on div "R700.00" at bounding box center [282, 107] width 57 height 7
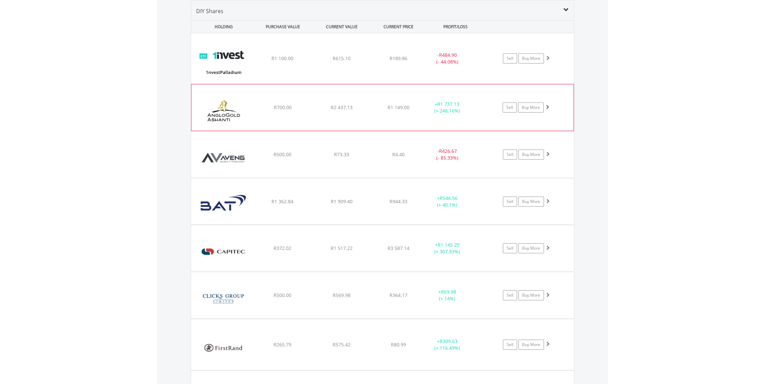
click at [433, 111] on div "+ R1 737.13 (+ 248.16%)" at bounding box center [447, 107] width 50 height 13
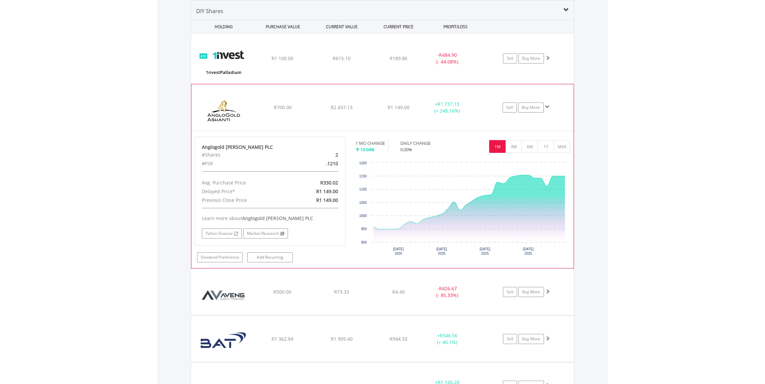
click at [323, 97] on div "﻿ Anglogold [PERSON_NAME] PLC R700.00 R2 437.13 R1 149.00 + R1 737.13 (+ 248.16…" at bounding box center [382, 107] width 382 height 46
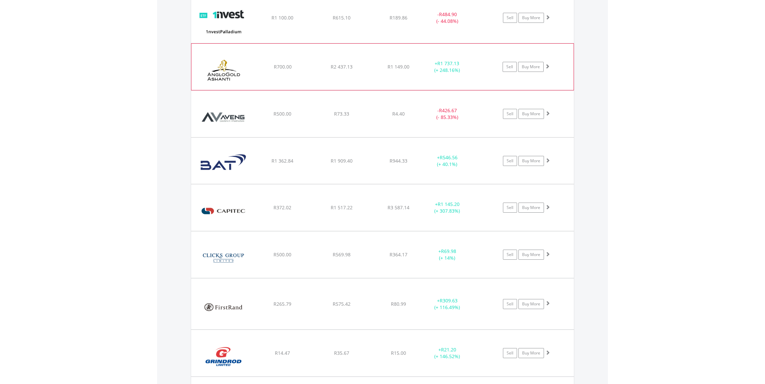
scroll to position [593, 0]
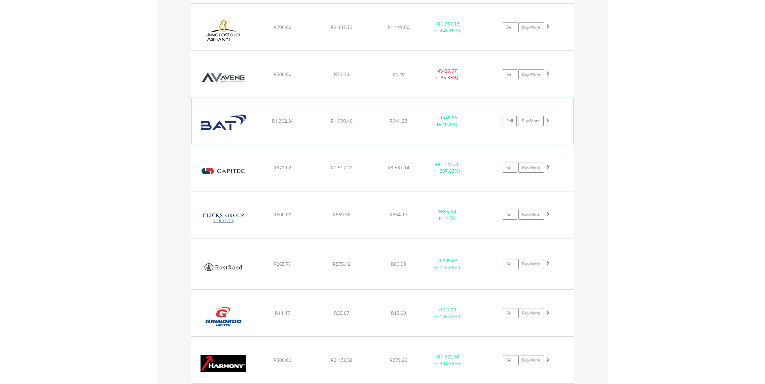
click at [302, 133] on div "﻿ British American Tobacco PLC R1 362.84 R1 909.40 R944.33 + R546.56 (+ 40.1%) …" at bounding box center [382, 121] width 382 height 46
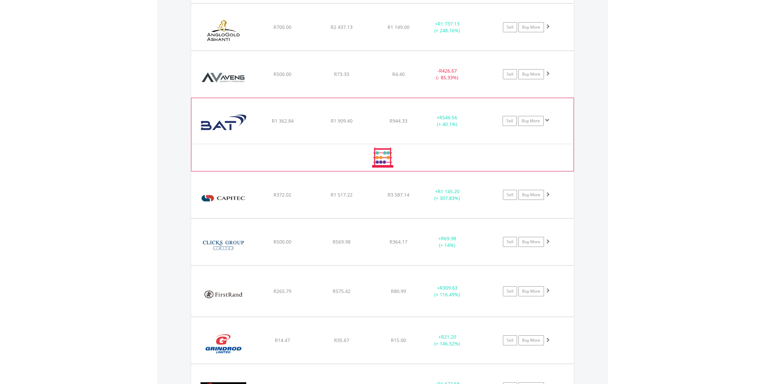
click at [300, 134] on div "﻿ British American Tobacco PLC R1 362.84 R1 909.40 R944.33 + R546.56 (+ 40.1%) …" at bounding box center [382, 121] width 382 height 46
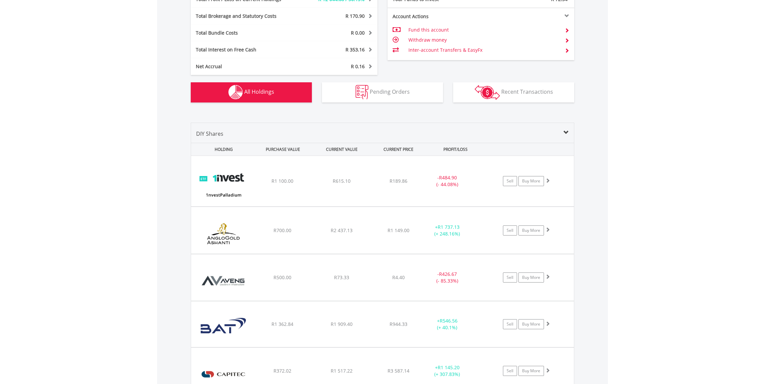
scroll to position [351, 0]
